Goal: Task Accomplishment & Management: Use online tool/utility

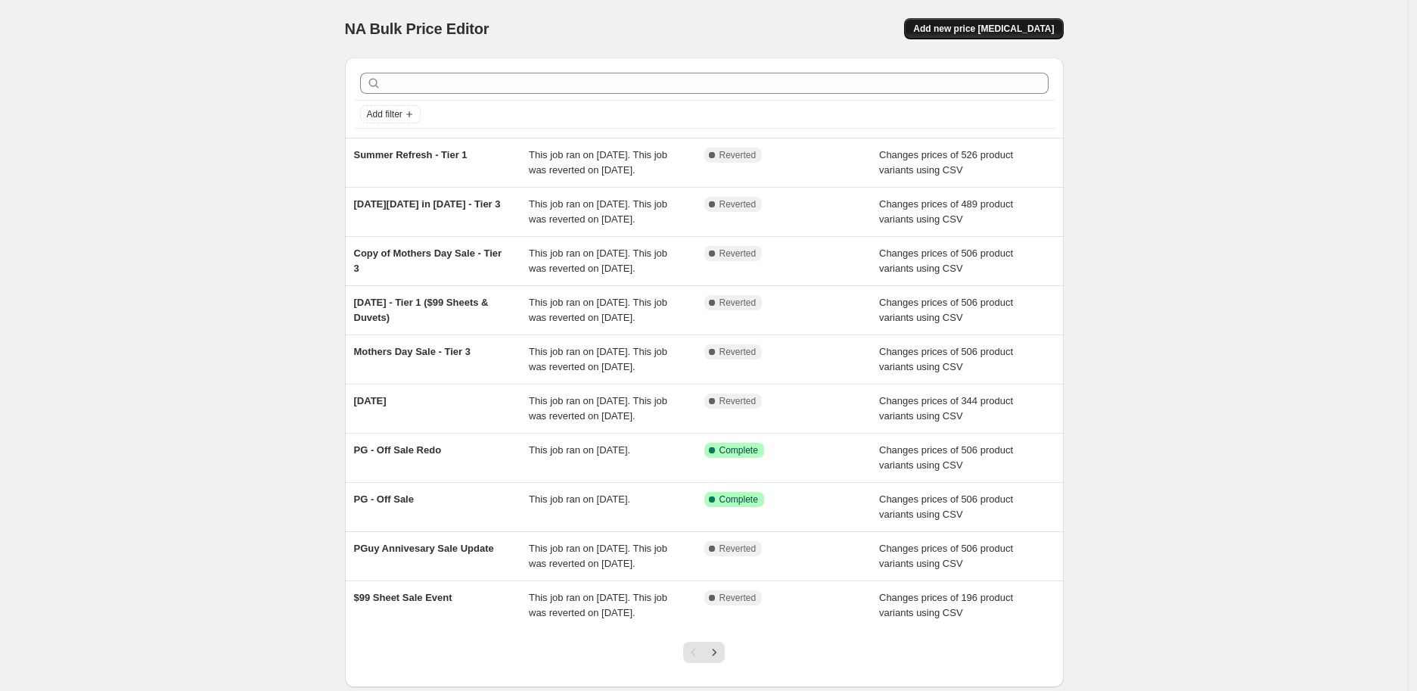
click at [995, 23] on span "Add new price [MEDICAL_DATA]" at bounding box center [983, 29] width 141 height 12
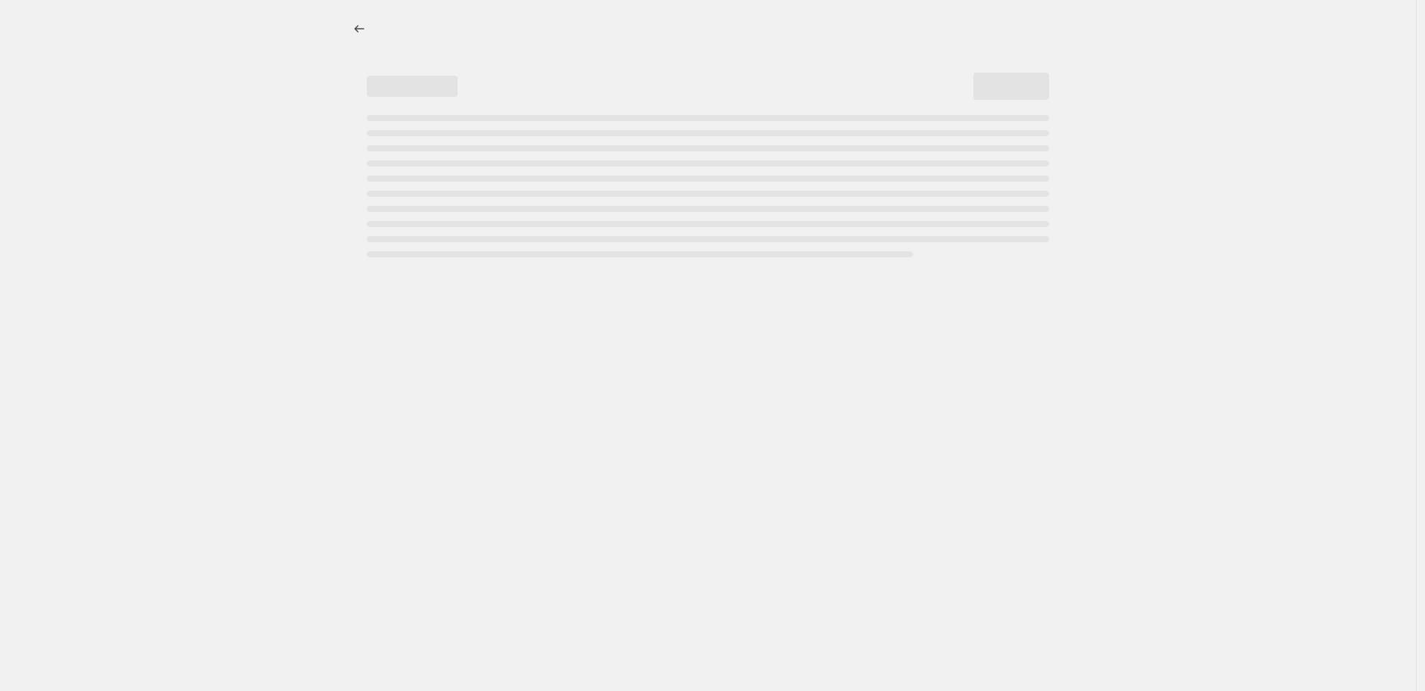
select select "percentage"
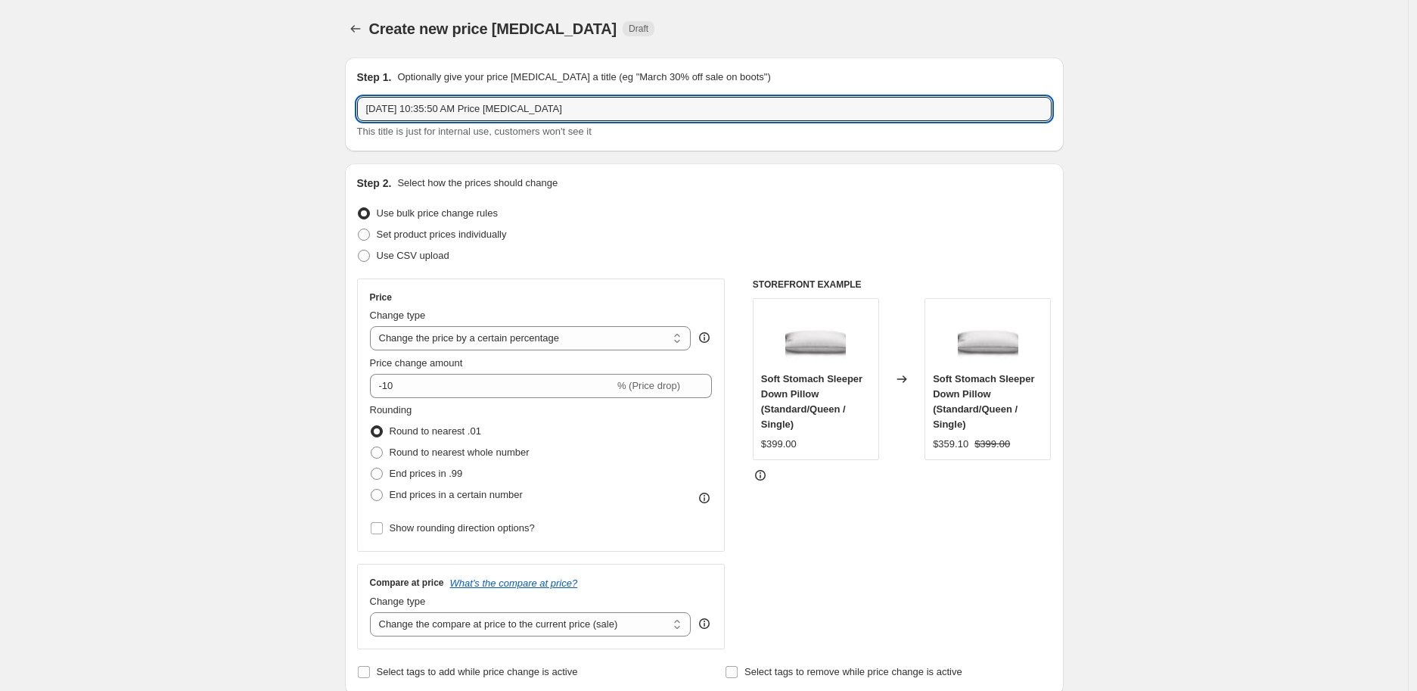
drag, startPoint x: 654, startPoint y: 110, endPoint x: 254, endPoint y: 116, distance: 400.2
type input "[DATE] - Tier 1"
click at [428, 254] on span "Use CSV upload" at bounding box center [413, 255] width 73 height 11
click at [359, 250] on input "Use CSV upload" at bounding box center [358, 250] width 1 height 1
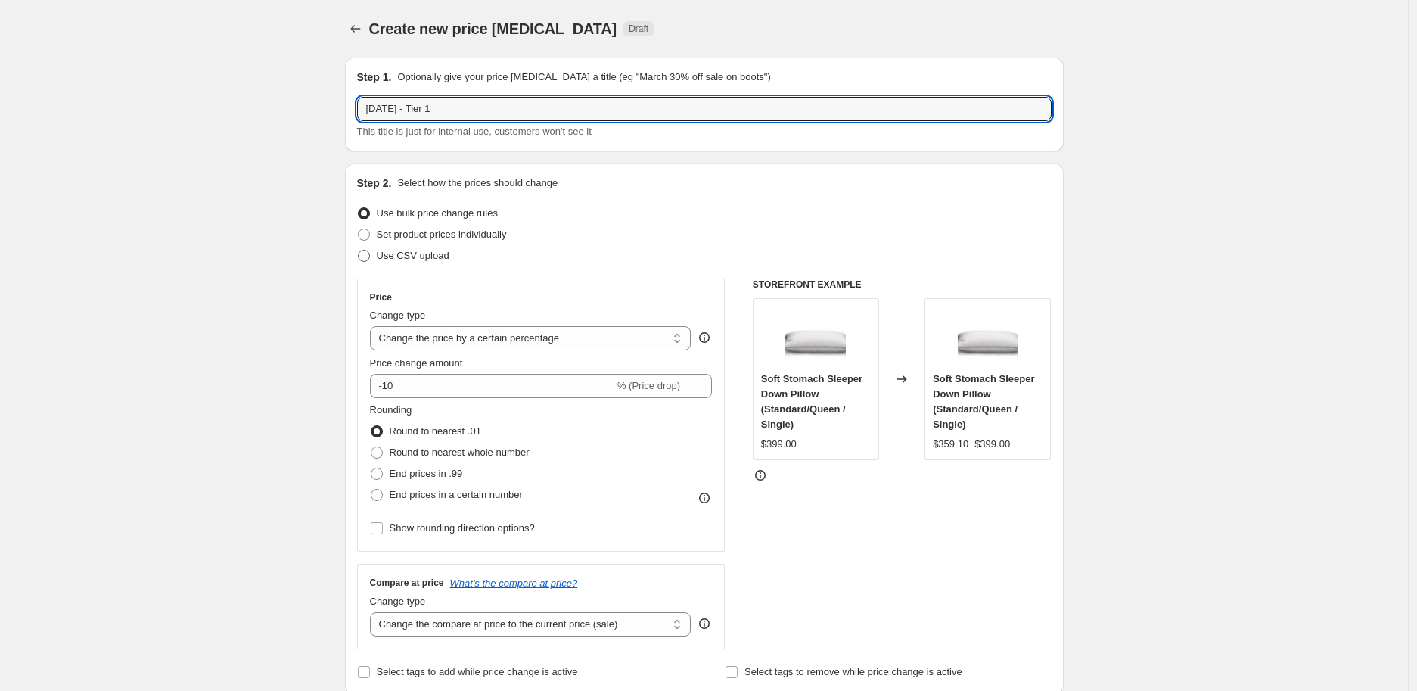
radio input "true"
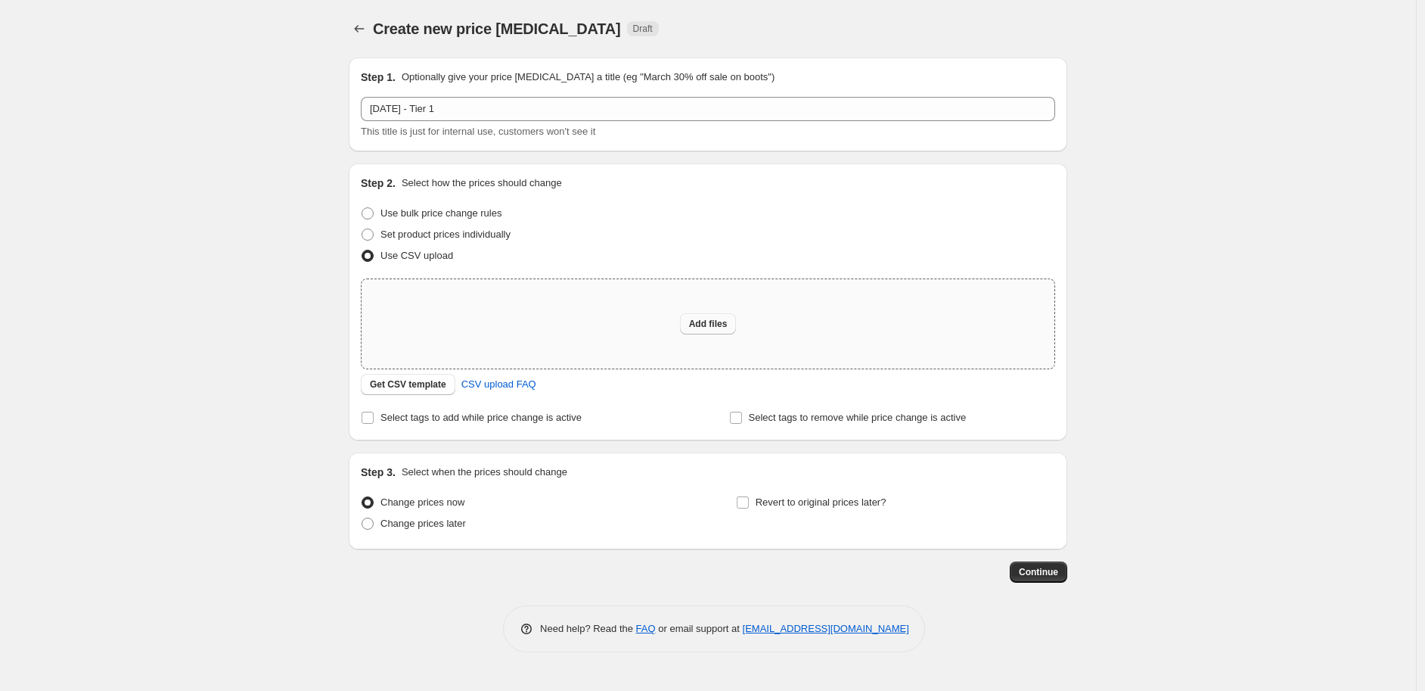
click at [701, 315] on button "Add files" at bounding box center [708, 323] width 57 height 21
type input "C:\fakepath\Current and Updated_PG_Tier1_Fall2025.csv"
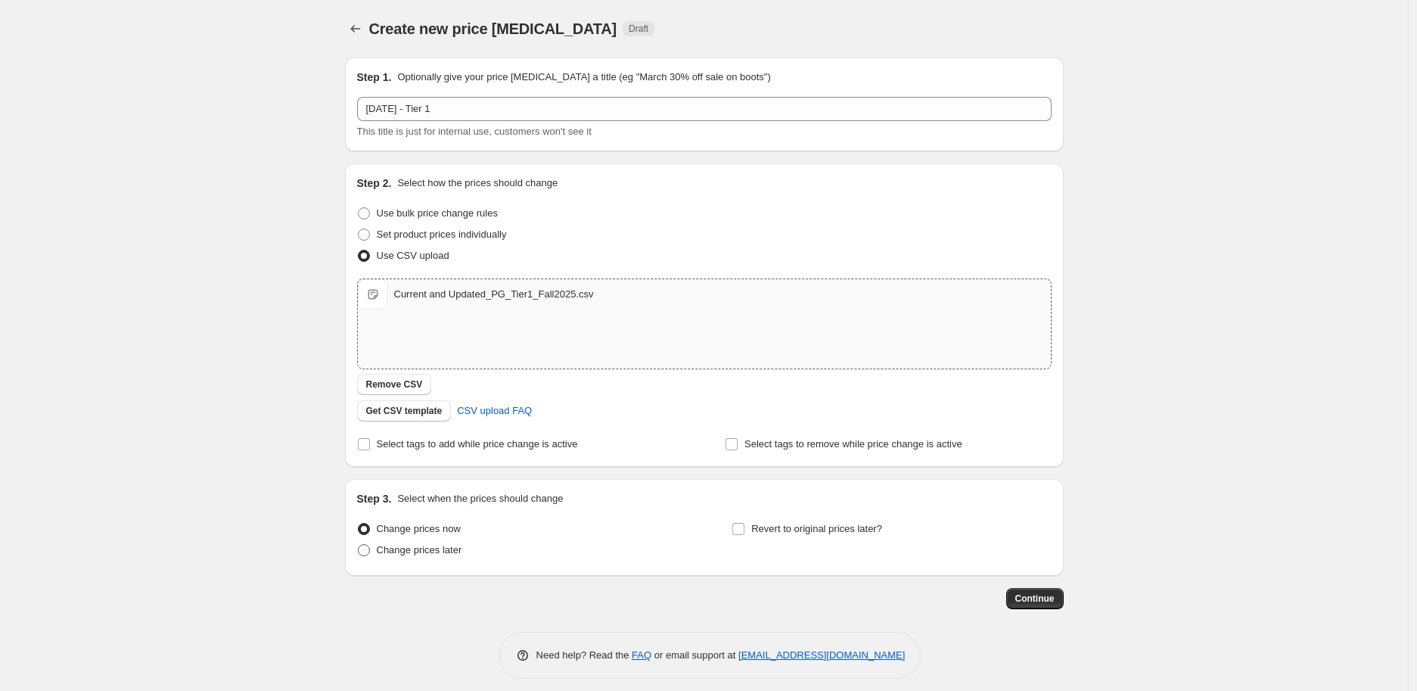
click at [435, 553] on span "Change prices later" at bounding box center [419, 549] width 85 height 11
click at [359, 545] on input "Change prices later" at bounding box center [358, 544] width 1 height 1
radio input "true"
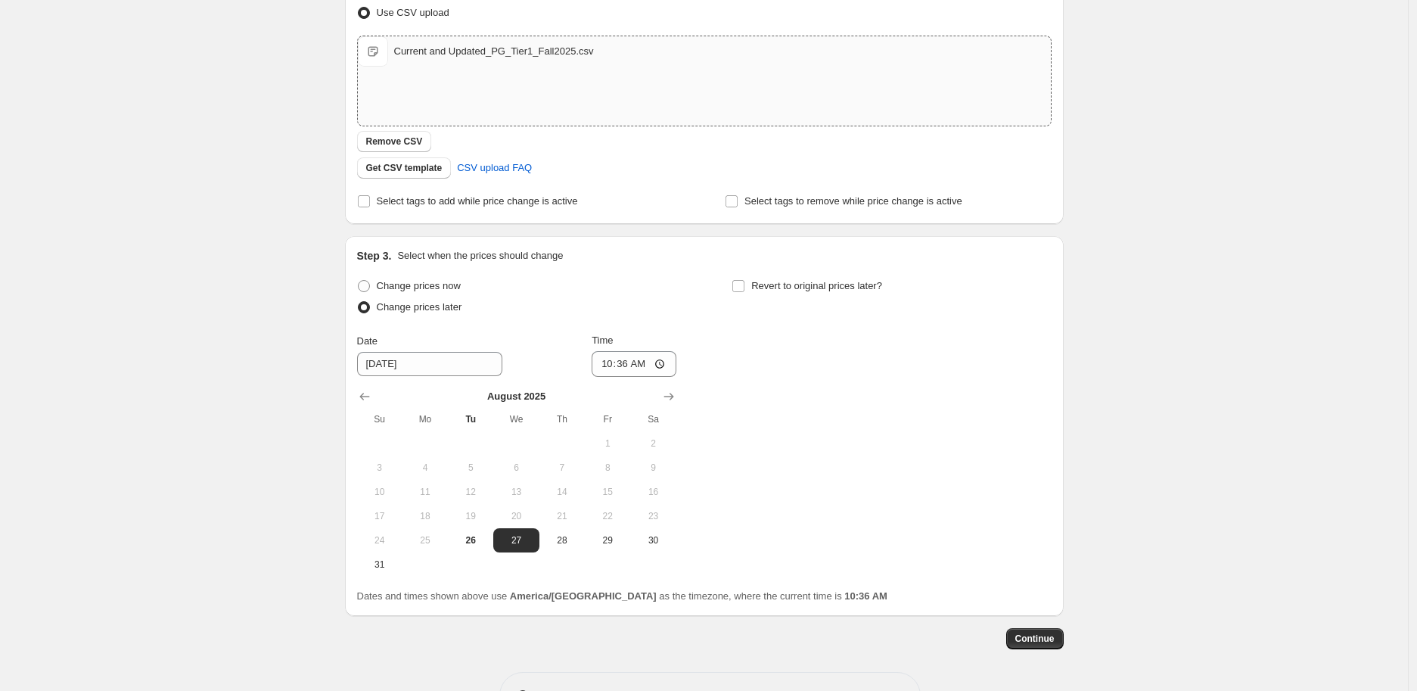
scroll to position [252, 0]
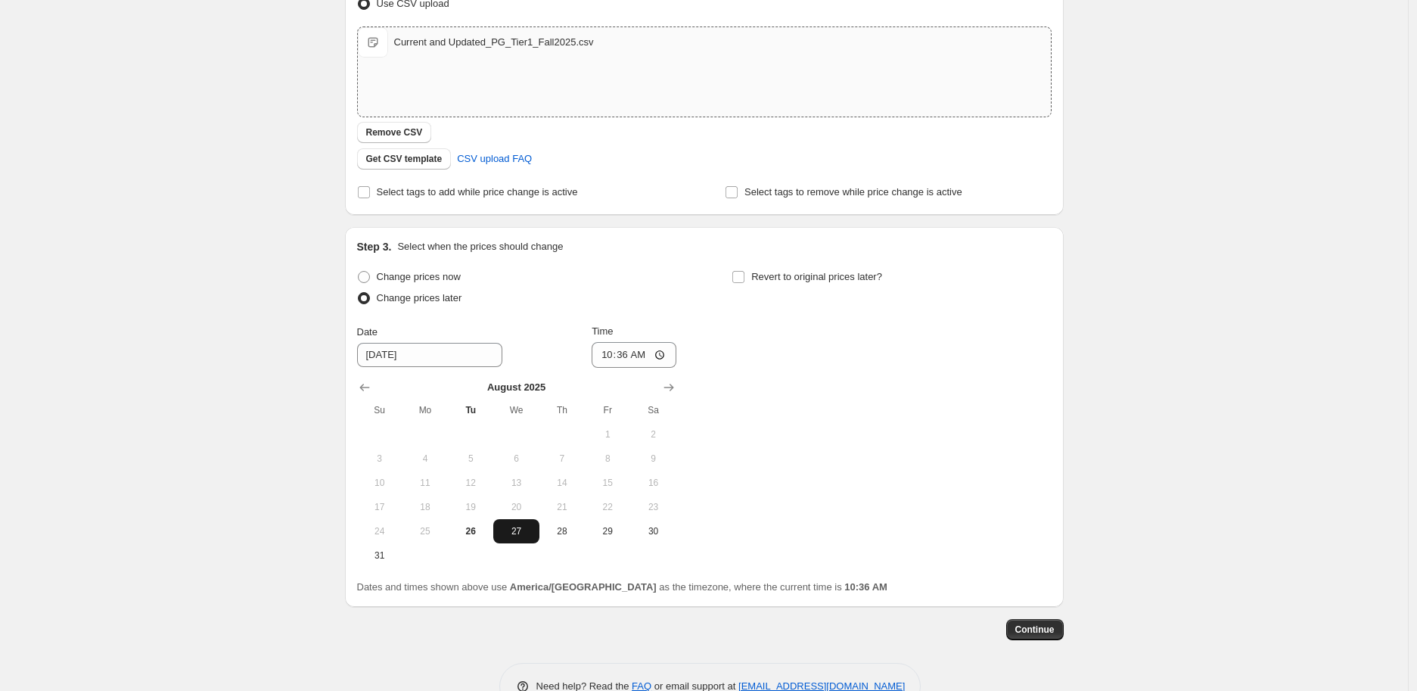
click at [522, 532] on span "27" at bounding box center [515, 531] width 33 height 12
click at [607, 352] on input "10:36" at bounding box center [633, 355] width 85 height 26
click at [625, 359] on input "01:36" at bounding box center [633, 355] width 85 height 26
type input "01:00"
click at [767, 280] on span "Revert to original prices later?" at bounding box center [816, 276] width 131 height 11
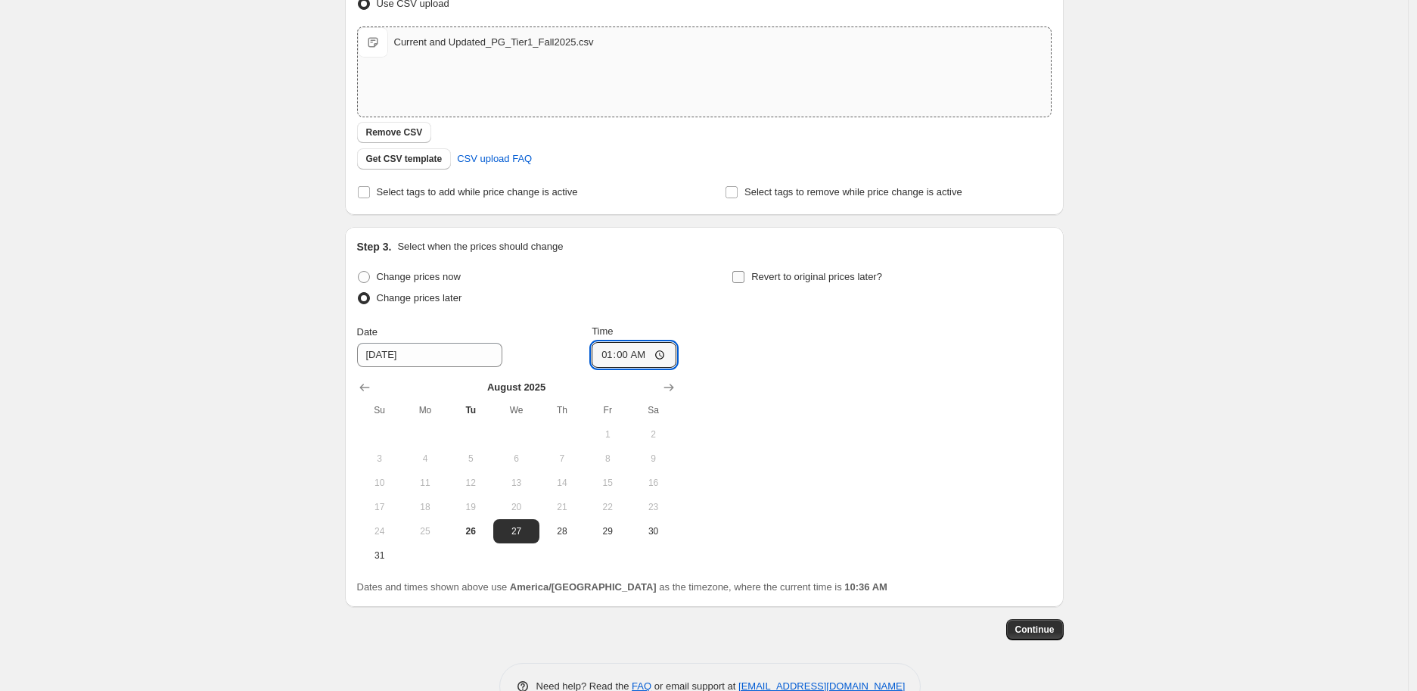
click at [744, 280] on input "Revert to original prices later?" at bounding box center [738, 277] width 12 height 12
checkbox input "true"
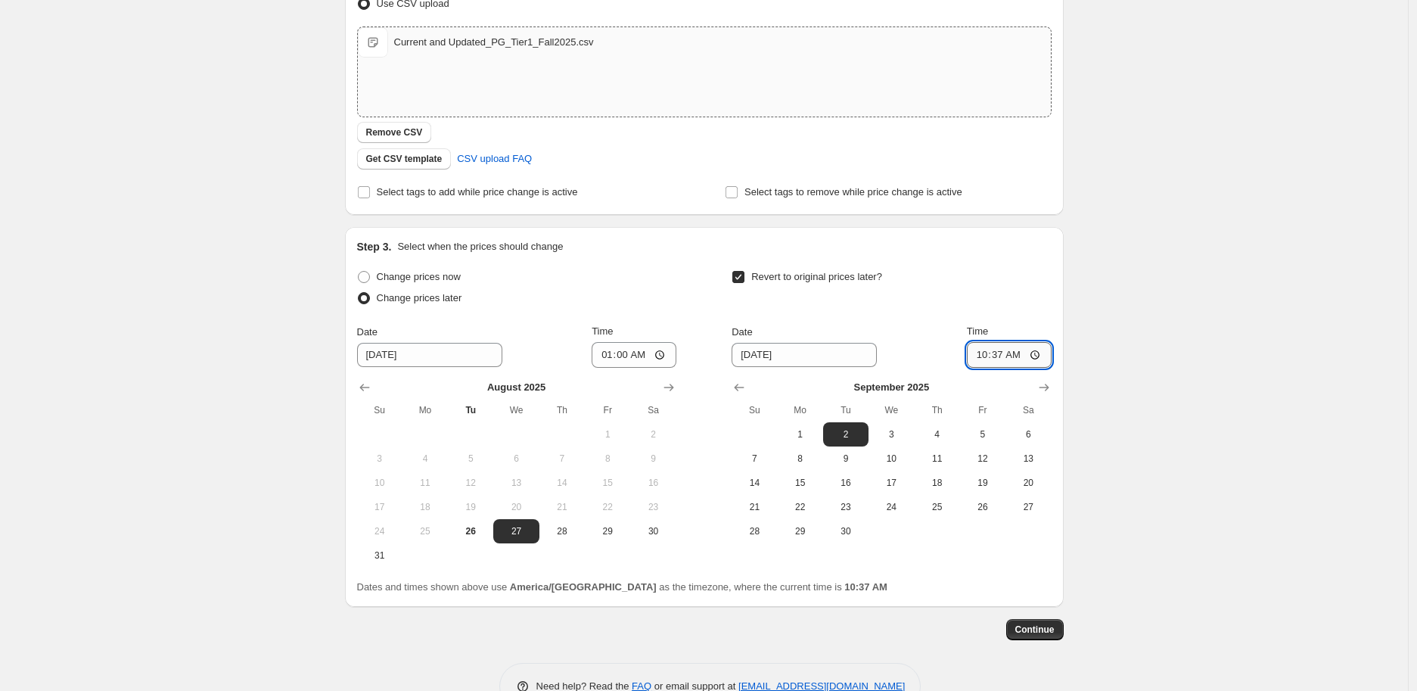
click at [983, 352] on input "10:37" at bounding box center [1009, 355] width 85 height 26
click at [996, 355] on input "00:37" at bounding box center [1009, 355] width 85 height 26
click at [989, 356] on input "00:00" at bounding box center [1009, 355] width 85 height 26
click at [979, 354] on input "00:00" at bounding box center [1009, 355] width 85 height 26
type input "01:00"
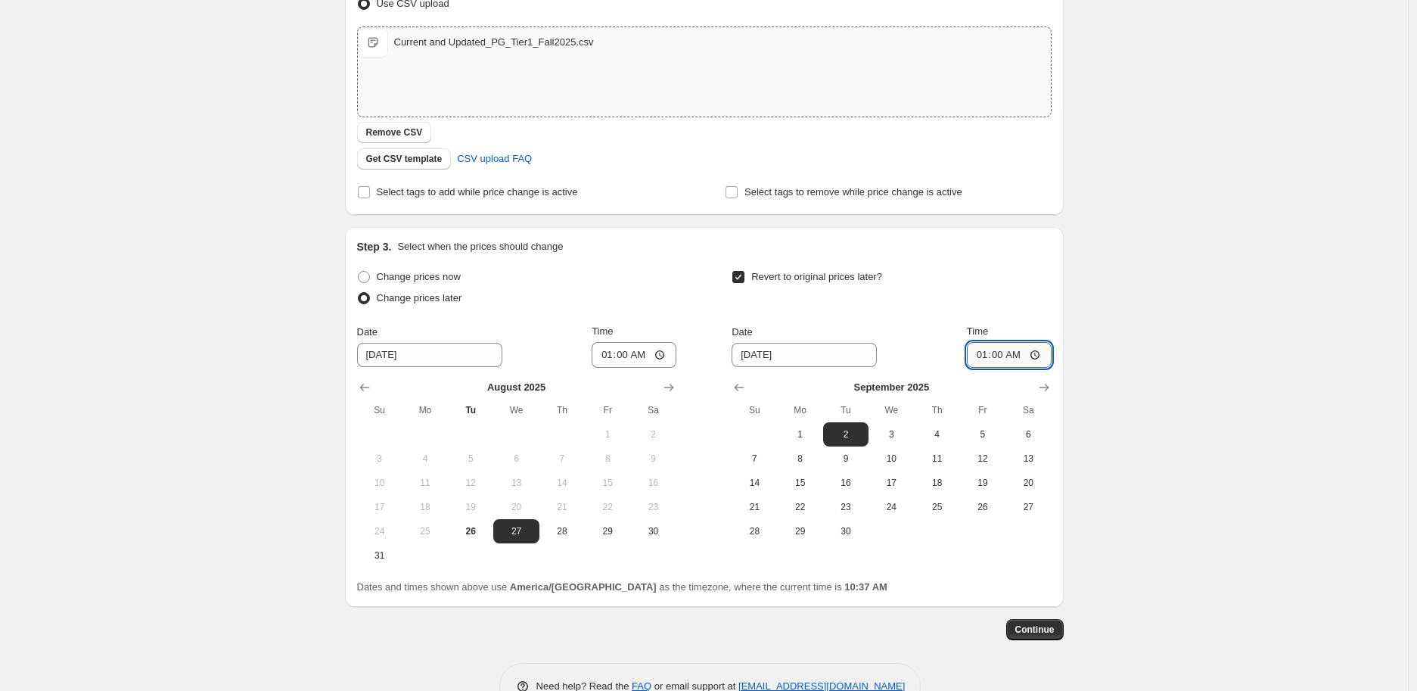
click at [1002, 356] on input "01:00" at bounding box center [1009, 355] width 85 height 26
click at [843, 457] on span "9" at bounding box center [845, 458] width 33 height 12
type input "[DATE]"
click at [1052, 629] on span "Continue" at bounding box center [1034, 629] width 39 height 12
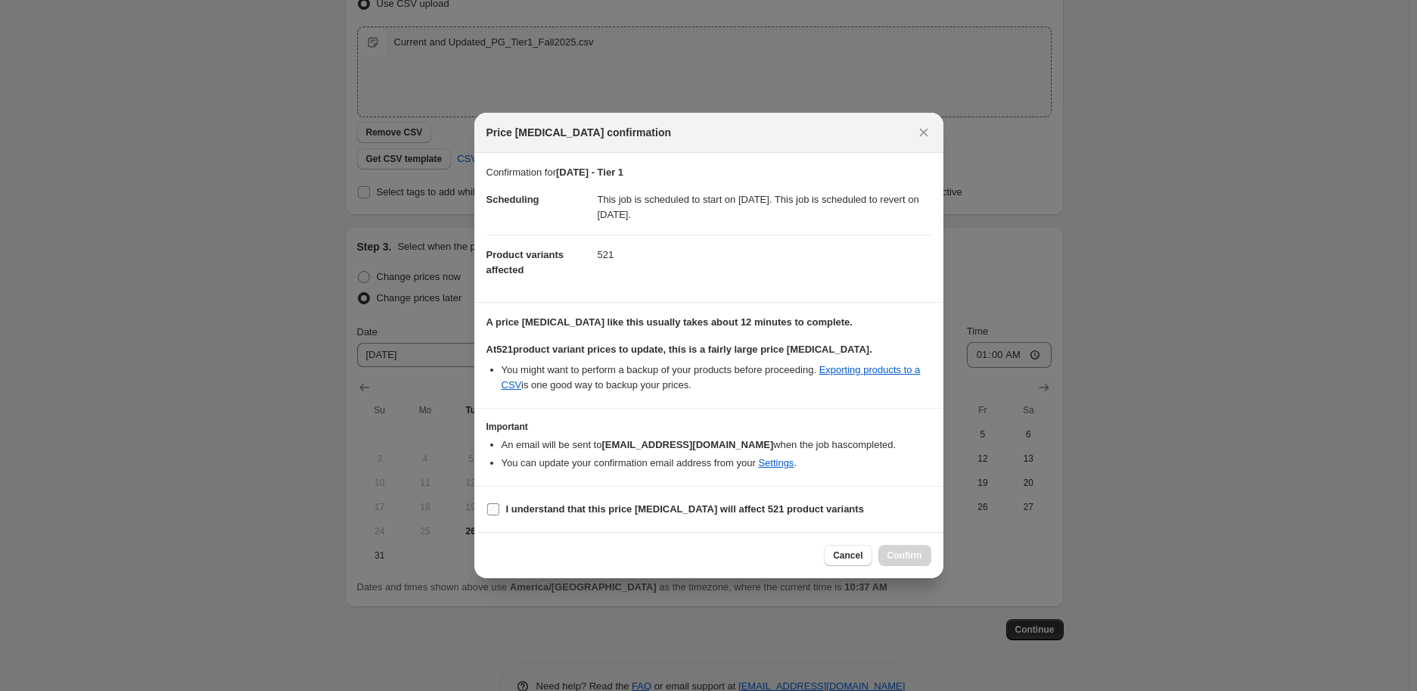
click at [607, 514] on b "I understand that this price [MEDICAL_DATA] will affect 521 product variants" at bounding box center [685, 508] width 358 height 11
click at [499, 514] on input "I understand that this price [MEDICAL_DATA] will affect 521 product variants" at bounding box center [493, 509] width 12 height 12
checkbox input "true"
click at [914, 559] on span "Confirm" at bounding box center [904, 555] width 35 height 12
